Goal: Information Seeking & Learning: Learn about a topic

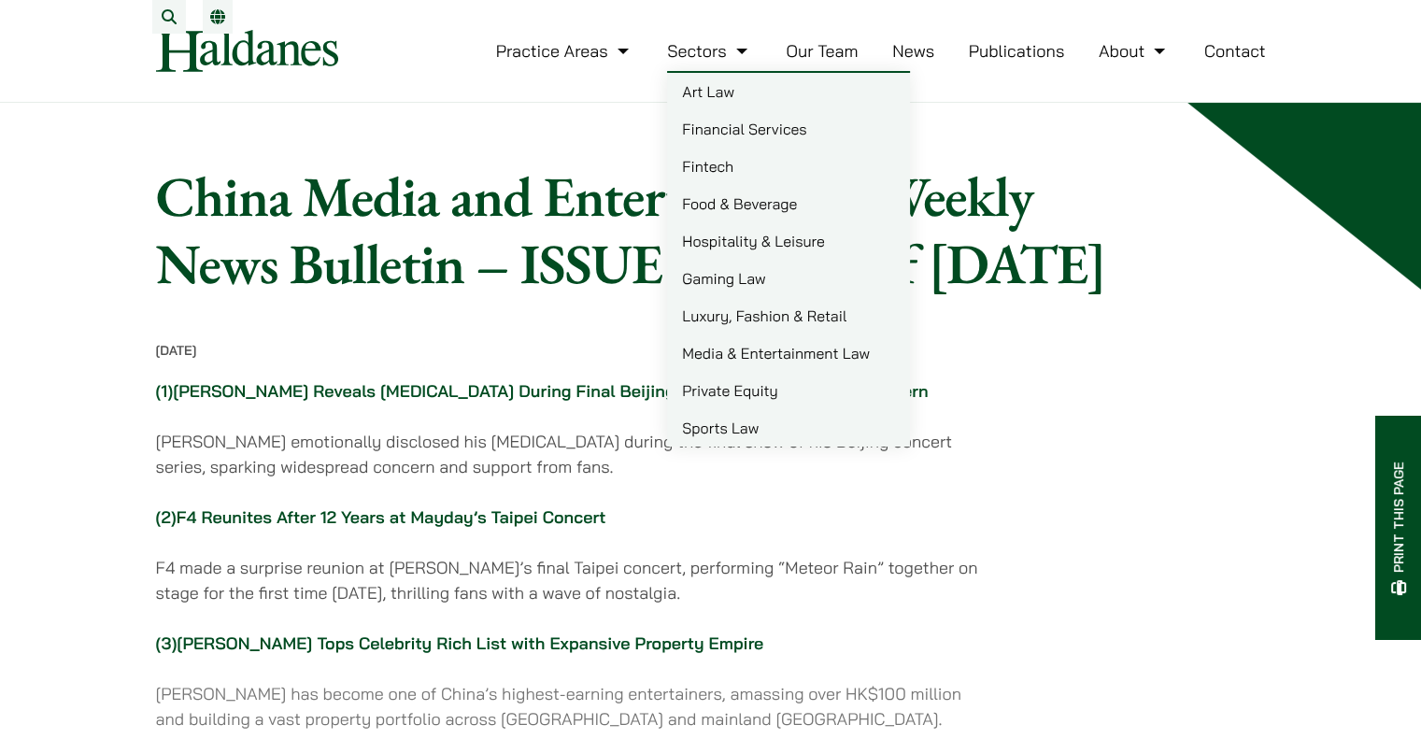
click at [729, 359] on link "Media & Entertainment Law" at bounding box center [788, 352] width 243 height 37
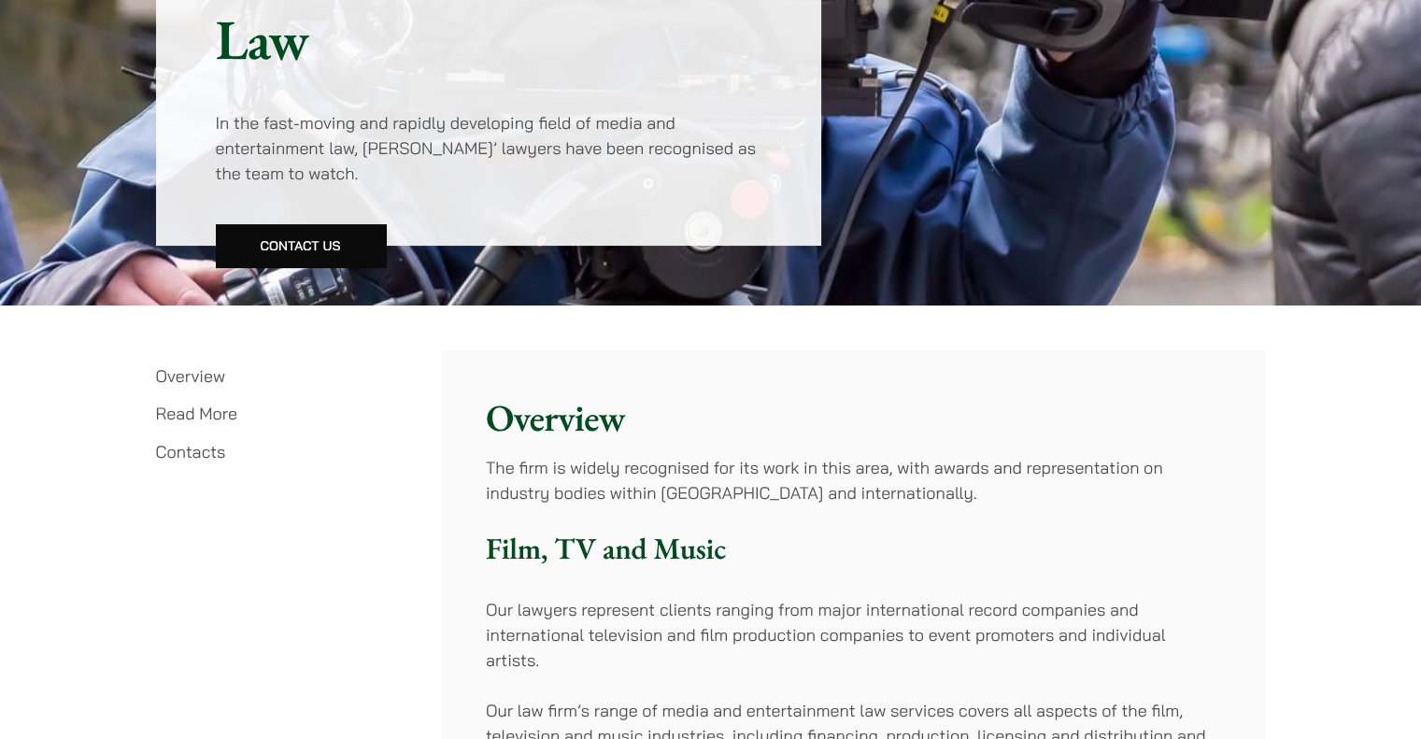
scroll to position [622, 0]
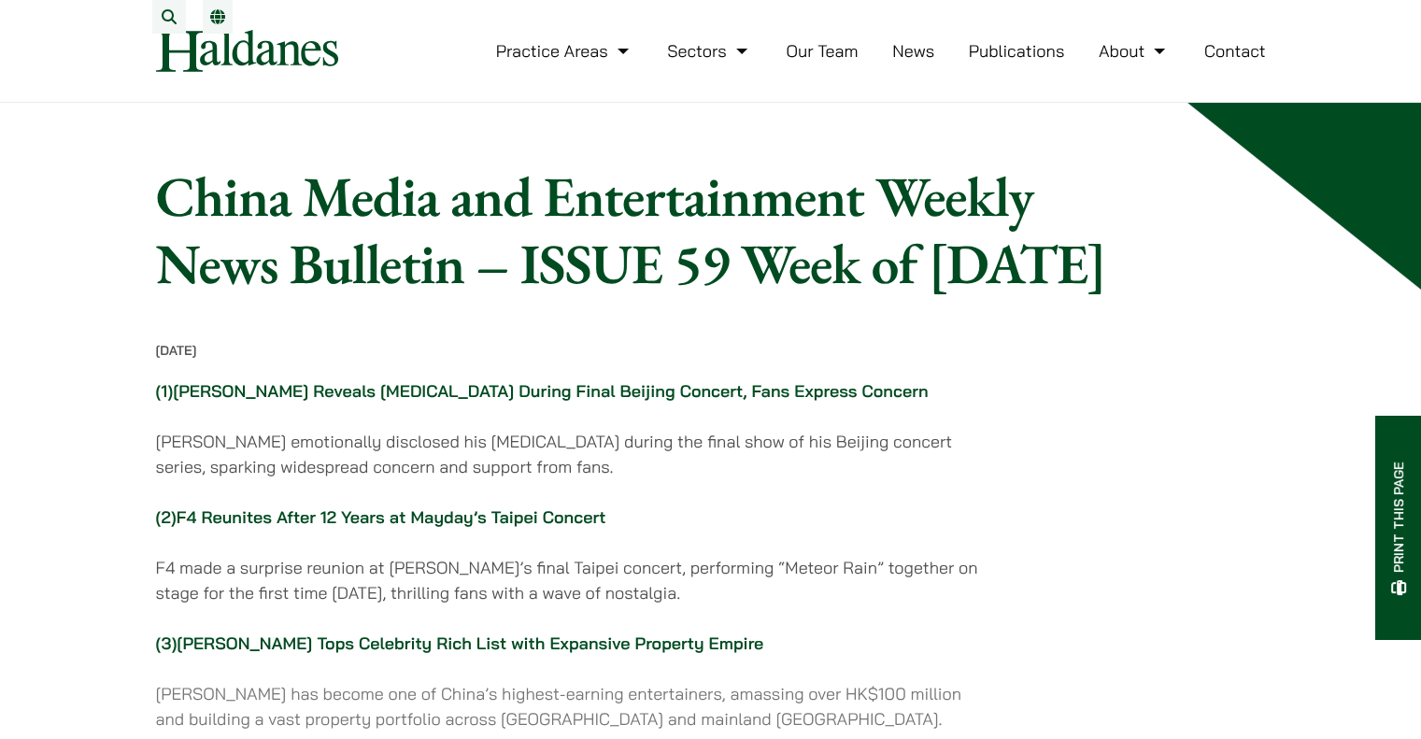
click at [1032, 62] on link "Publications" at bounding box center [1017, 50] width 96 height 21
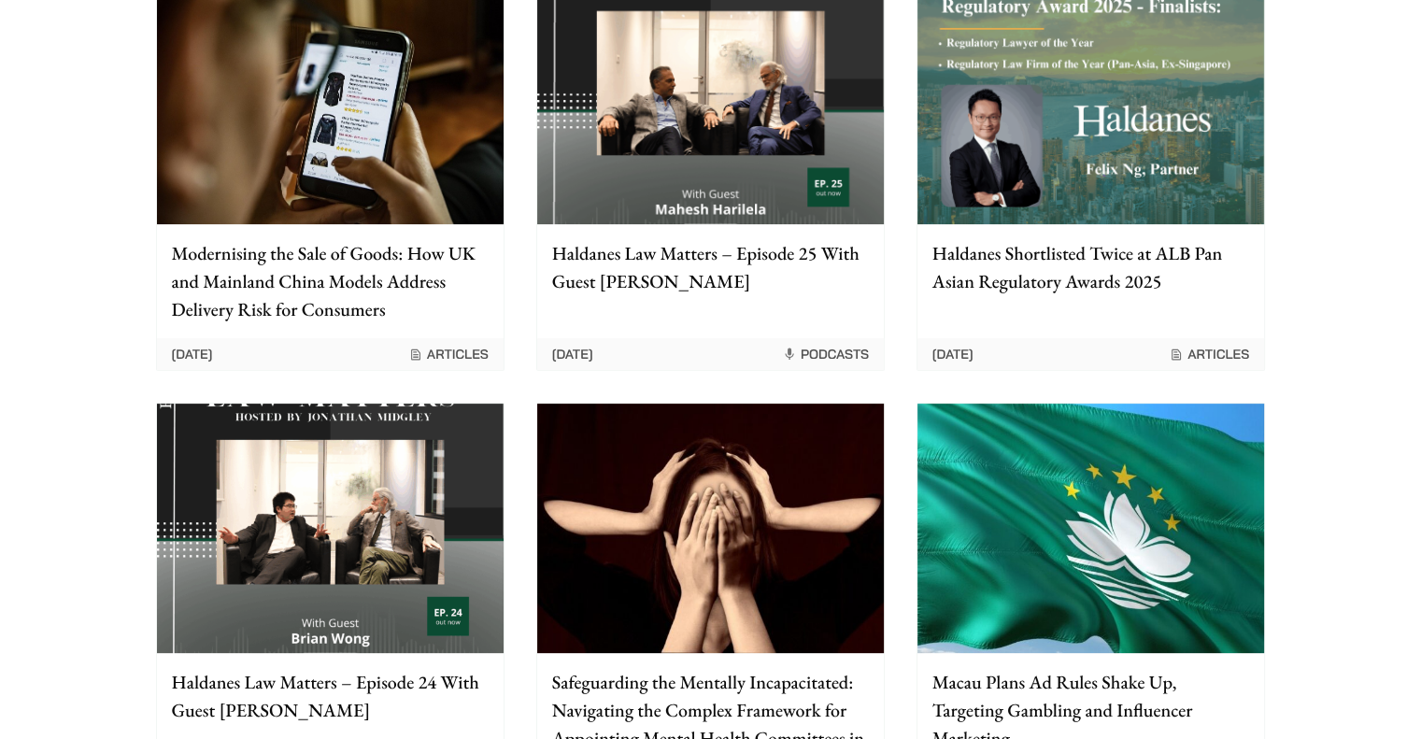
scroll to position [311, 0]
